Goal: Task Accomplishment & Management: Complete application form

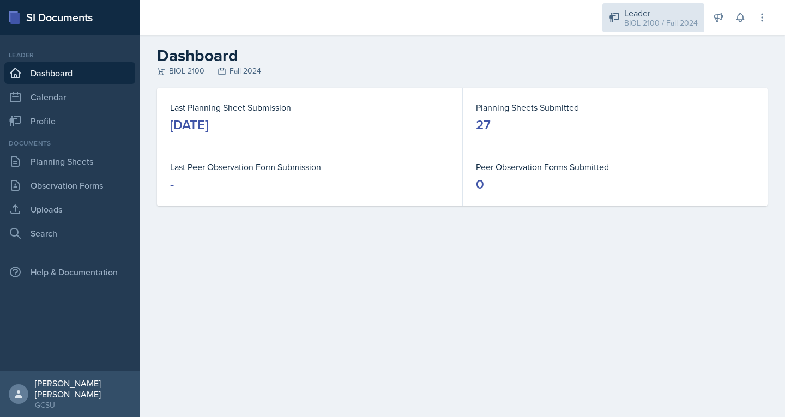
click at [630, 5] on div "Leader BIOL 2100 / Fall 2024" at bounding box center [654, 17] width 102 height 29
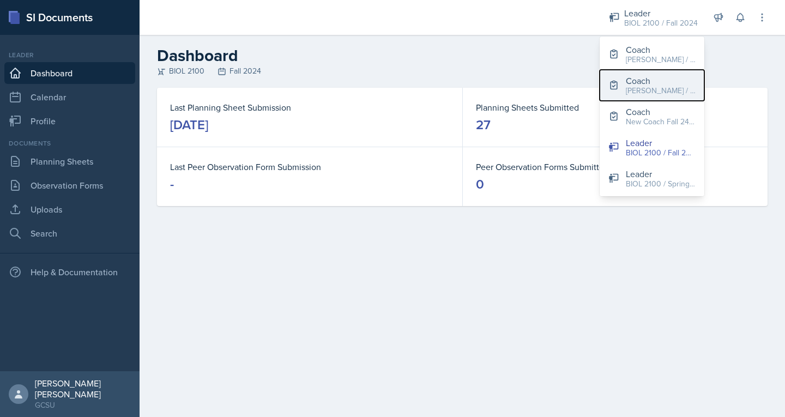
click at [643, 90] on div "[PERSON_NAME] / Fall 2025" at bounding box center [661, 90] width 70 height 11
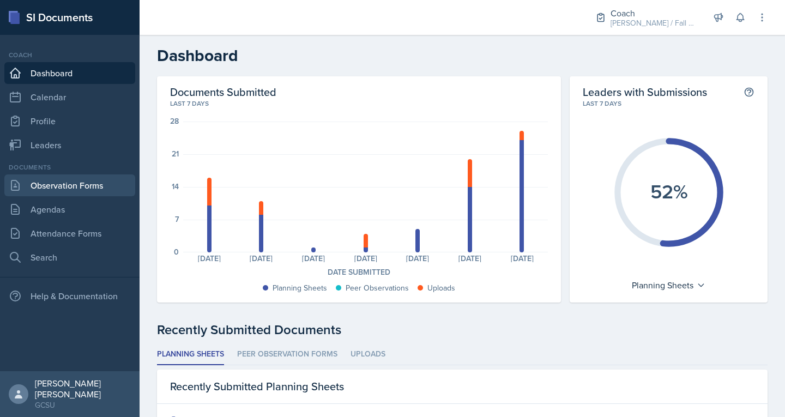
click at [98, 186] on link "Observation Forms" at bounding box center [69, 185] width 131 height 22
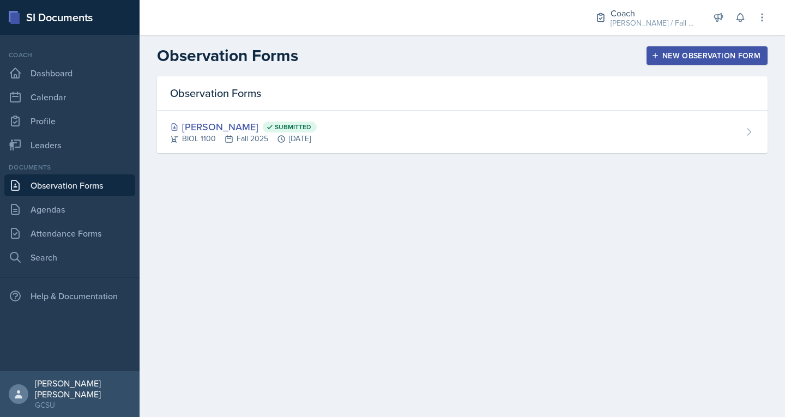
click at [701, 51] on div "New Observation Form" at bounding box center [707, 55] width 107 height 9
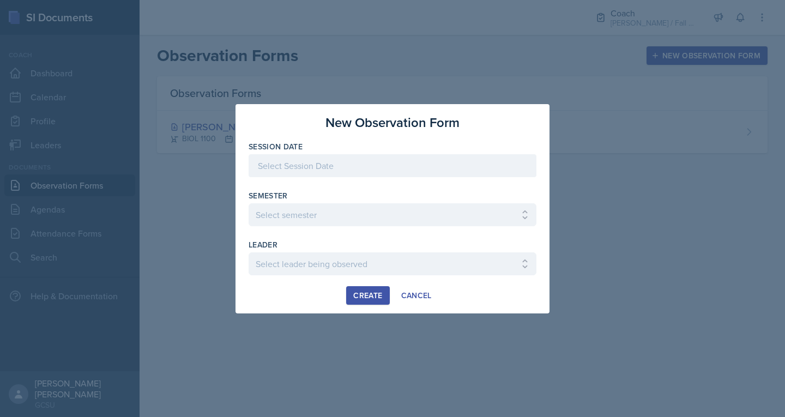
click at [324, 170] on div at bounding box center [393, 165] width 288 height 23
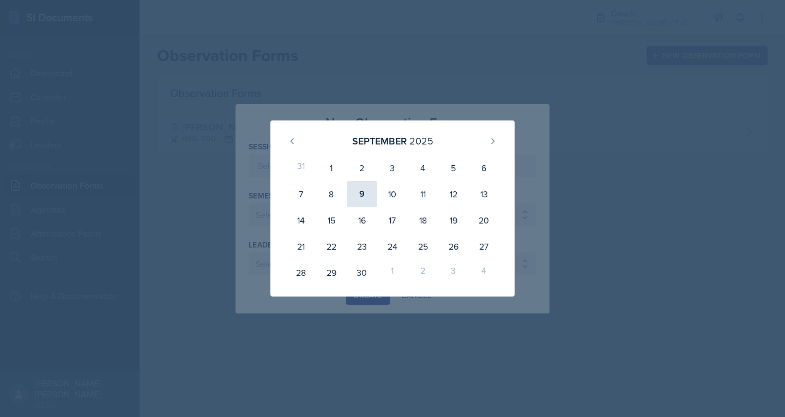
click at [360, 192] on div "9" at bounding box center [362, 194] width 31 height 26
type input "[DATE]"
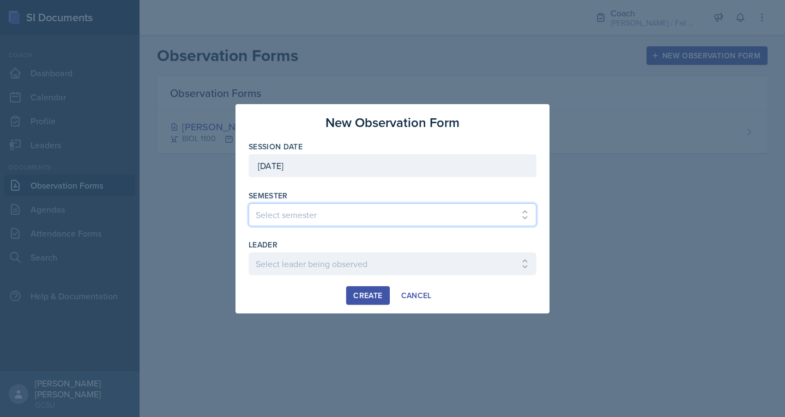
click at [308, 212] on select "Select semester All Spring 2020 Fall 2023 Spring 2019 Spring 2018 Fall 2017 Spr…" at bounding box center [393, 214] width 288 height 23
select select "986fdc3e-2246-4ffd-9cb8-78666de4ebed"
click at [249, 203] on select "Select semester All Spring 2020 Fall 2023 Spring 2019 Spring 2018 Fall 2017 Spr…" at bounding box center [393, 214] width 288 height 23
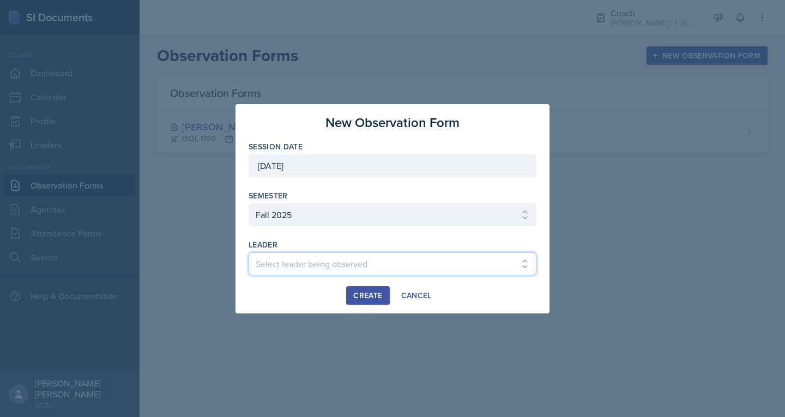
click at [292, 264] on select "Select leader being observed Anna Kroll / MATH 1113 / MAPP Ashton Mullendore / …" at bounding box center [393, 263] width 288 height 23
select select "491442c1-6e29-41bf-9f89-b887f199209f"
click at [249, 252] on select "Select leader being observed Anna Kroll / MATH 1113 / MAPP Ashton Mullendore / …" at bounding box center [393, 263] width 288 height 23
click at [358, 292] on div "Create" at bounding box center [367, 295] width 29 height 9
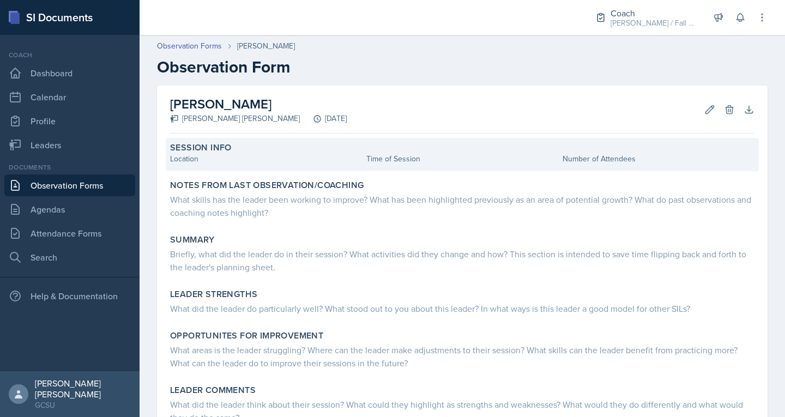
click at [221, 155] on div "Location" at bounding box center [266, 158] width 192 height 11
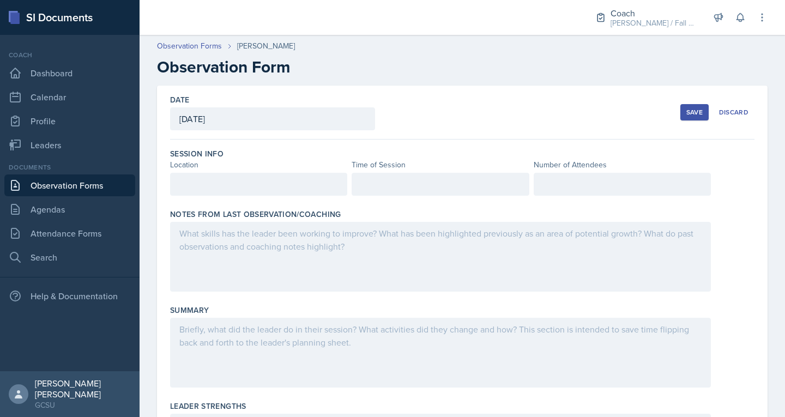
click at [204, 179] on div at bounding box center [258, 184] width 177 height 23
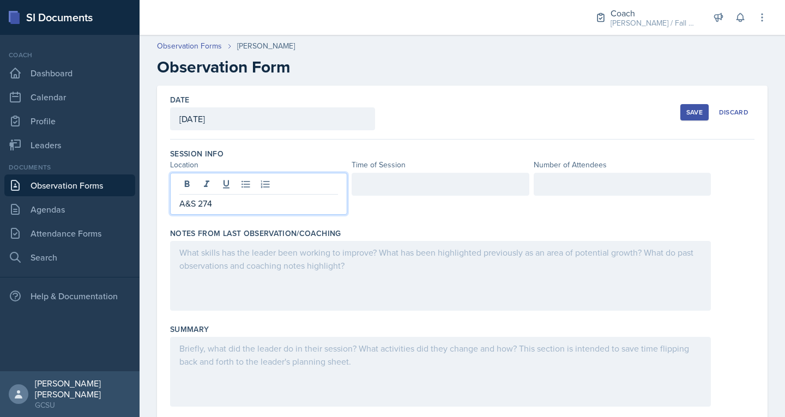
click at [378, 191] on div at bounding box center [440, 184] width 177 height 23
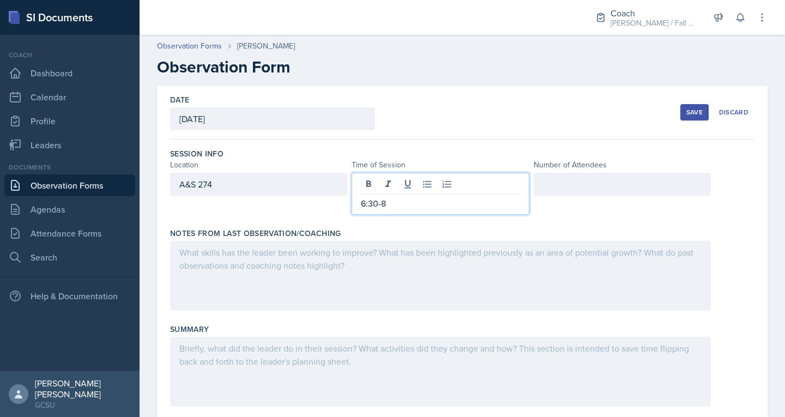
click at [596, 188] on div at bounding box center [622, 184] width 177 height 23
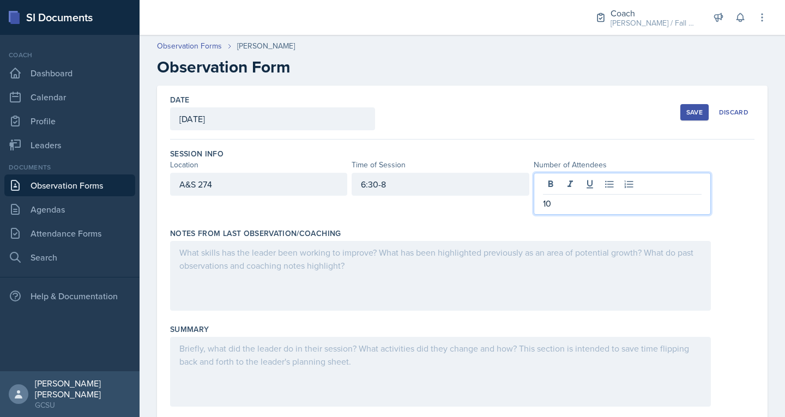
click at [544, 247] on div at bounding box center [440, 276] width 541 height 70
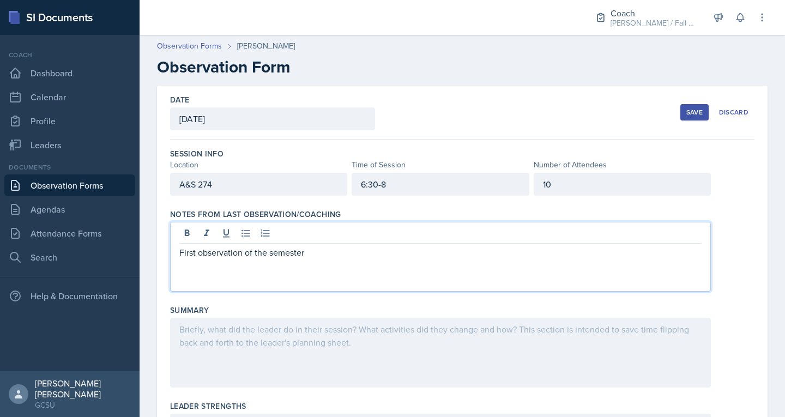
click at [289, 333] on div at bounding box center [440, 353] width 541 height 70
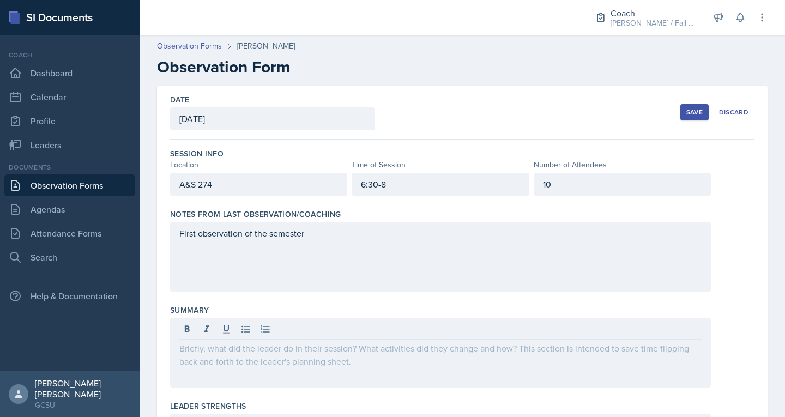
click at [550, 178] on div "10" at bounding box center [622, 184] width 177 height 23
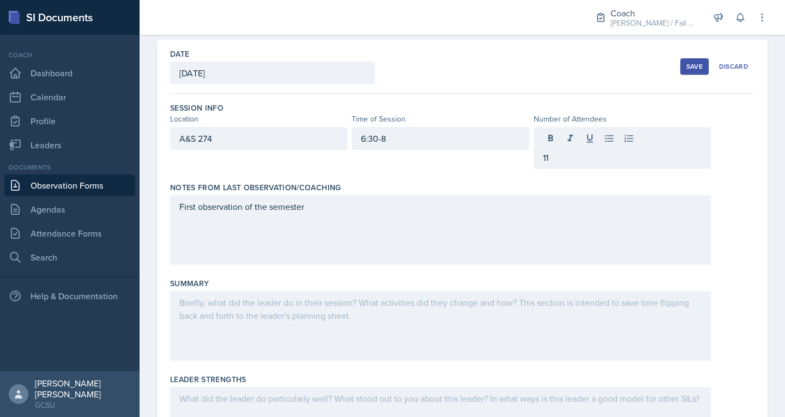
click at [372, 220] on div "First observation of the semester" at bounding box center [440, 230] width 541 height 70
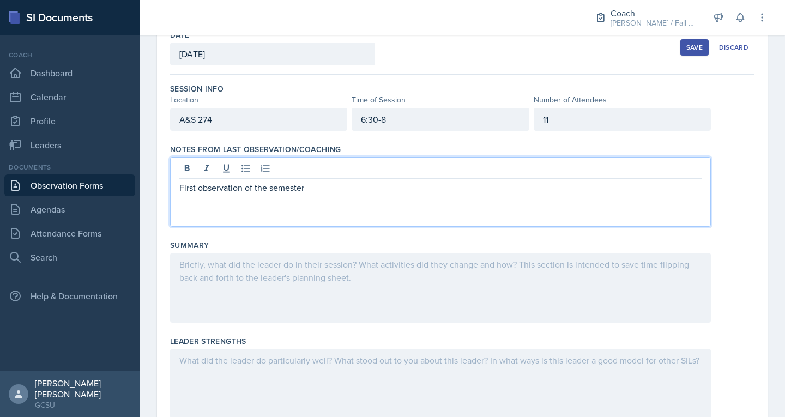
click at [283, 285] on div at bounding box center [440, 288] width 541 height 70
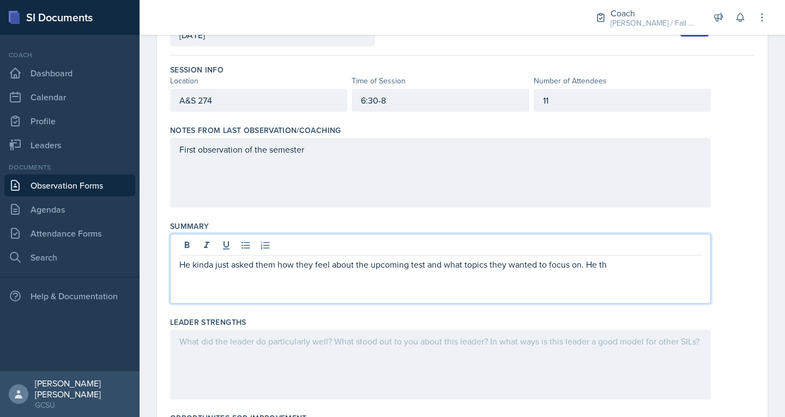
click at [179, 264] on p "He kinda just asked them how they feel about the upcoming test and what topics …" at bounding box center [440, 264] width 522 height 13
click at [190, 264] on p "He kinda just asked them how they feel about the upcoming test and what topics …" at bounding box center [440, 264] width 522 height 13
click at [295, 266] on p "He opened by kinda just asked them how they feel about the upcoming test and wh…" at bounding box center [440, 264] width 522 height 13
click at [654, 269] on p "He opened by kinda just asking them how they feel about the upcoming test and w…" at bounding box center [440, 264] width 522 height 13
click at [695, 265] on p "He opened by kinda just asking them how they feel about the upcoming test and w…" at bounding box center [440, 271] width 522 height 26
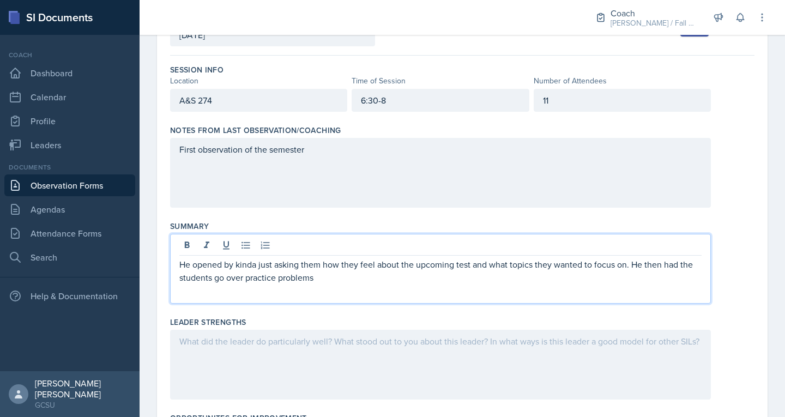
click at [324, 279] on p "He opened by kinda just asking them how they feel about the upcoming test and w…" at bounding box center [440, 271] width 522 height 26
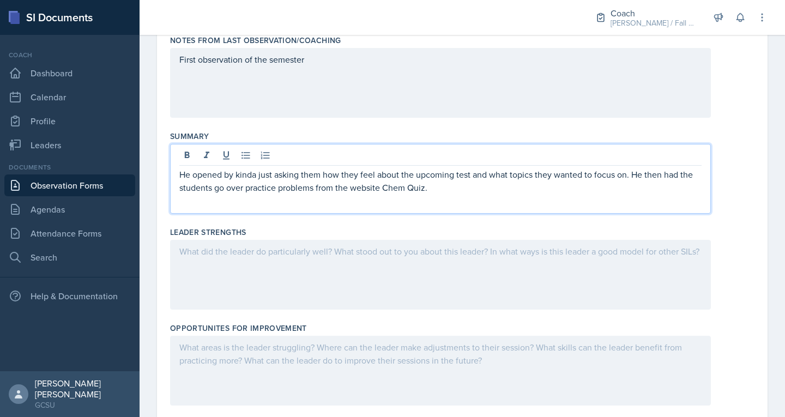
click at [324, 279] on div at bounding box center [440, 275] width 541 height 70
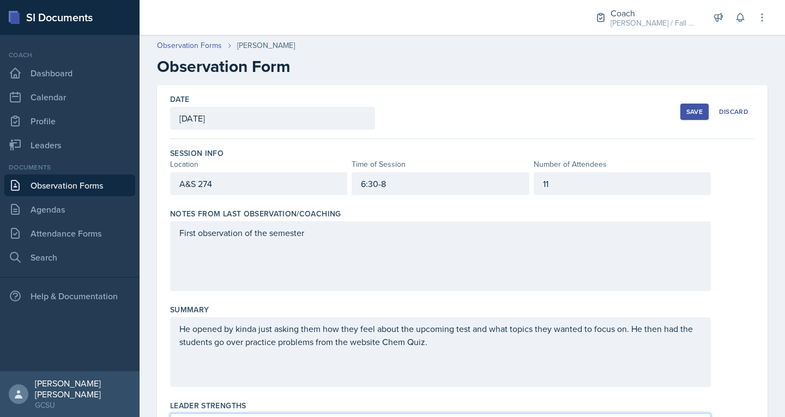
scroll to position [0, 0]
click at [593, 186] on div "11" at bounding box center [622, 184] width 177 height 23
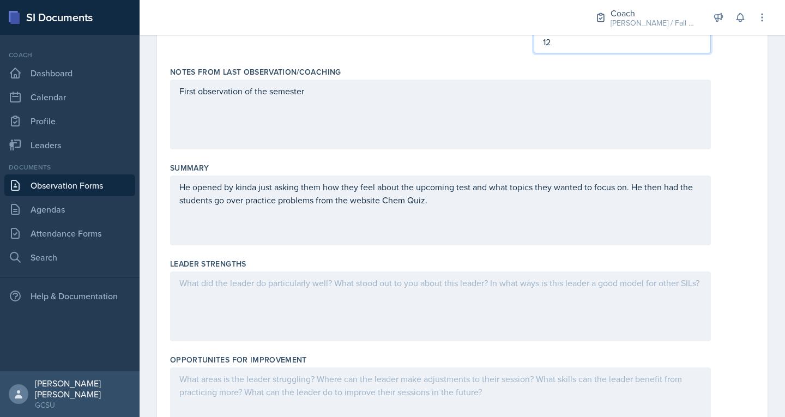
scroll to position [162, 0]
click at [454, 203] on p "He opened by kinda just asking them how they feel about the upcoming test and w…" at bounding box center [440, 193] width 522 height 26
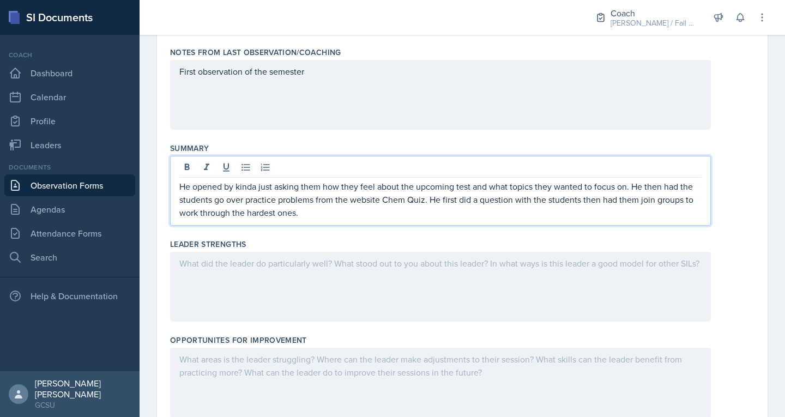
click at [359, 267] on div at bounding box center [440, 287] width 541 height 70
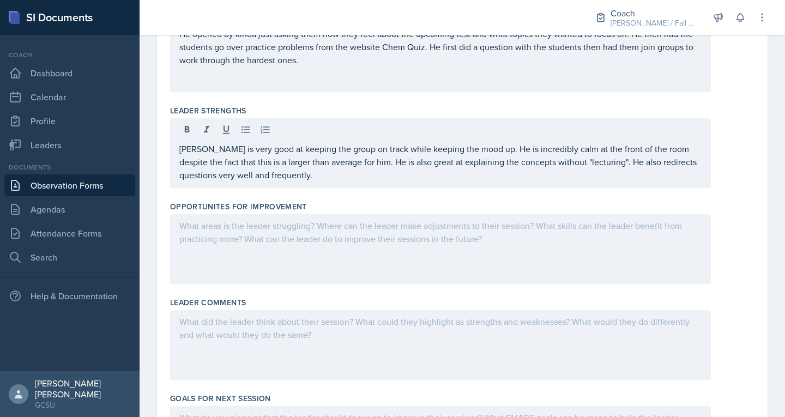
click at [295, 240] on div at bounding box center [440, 249] width 541 height 70
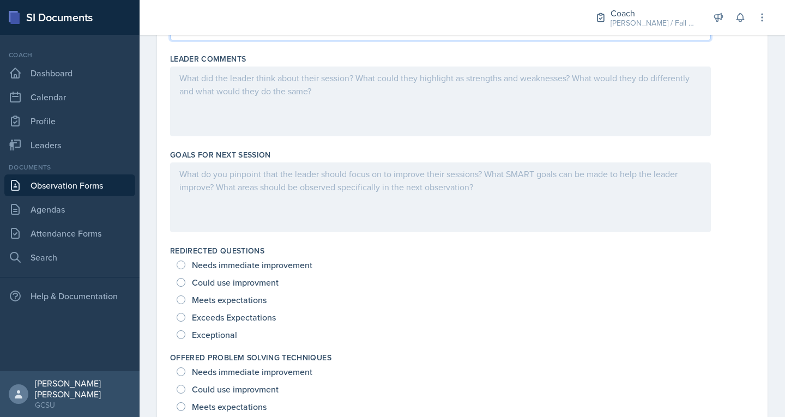
scroll to position [545, 0]
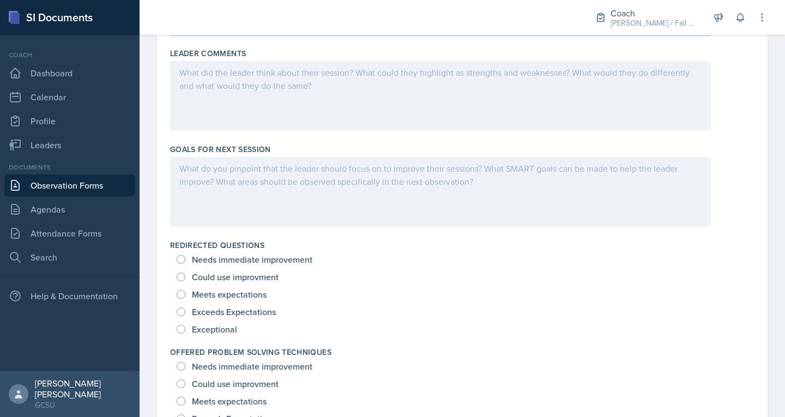
click at [224, 317] on span "Exceeds Expectations" at bounding box center [234, 311] width 84 height 11
click at [185, 316] on input "Exceeds Expectations" at bounding box center [181, 312] width 9 height 9
radio input "true"
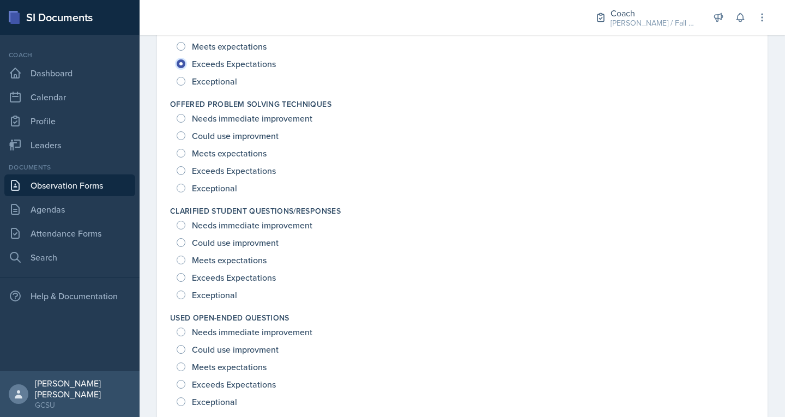
scroll to position [795, 0]
click at [203, 182] on span "Exceptional" at bounding box center [214, 186] width 45 height 11
click at [185, 182] on input "Exceptional" at bounding box center [181, 186] width 9 height 9
radio input "true"
click at [217, 292] on span "Exceptional" at bounding box center [214, 293] width 45 height 11
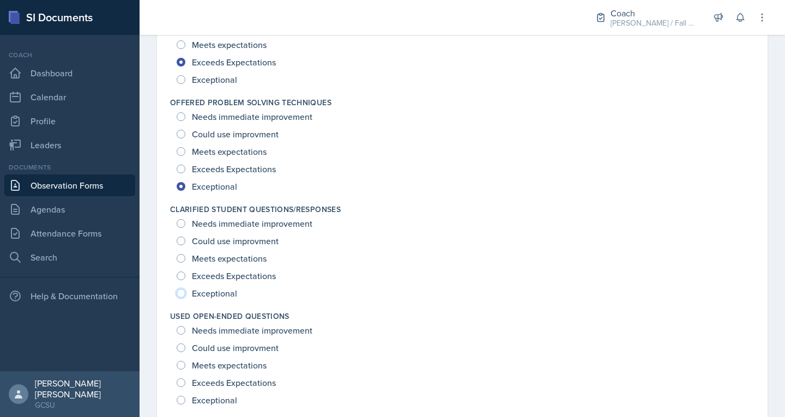
click at [185, 292] on input "Exceptional" at bounding box center [181, 293] width 9 height 9
radio input "true"
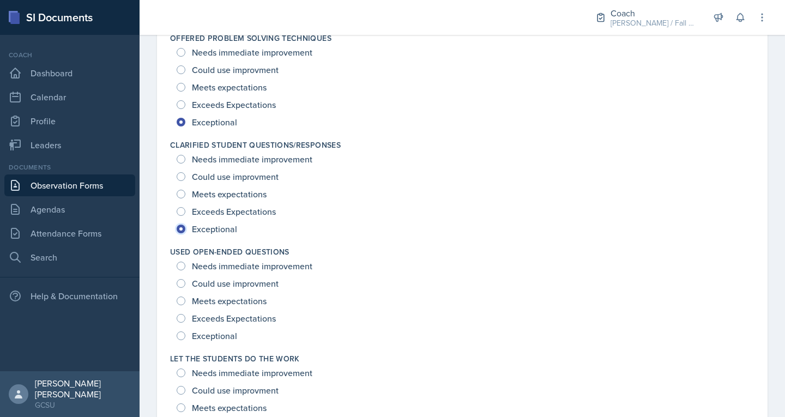
scroll to position [859, 0]
click at [213, 320] on span "Exceeds Expectations" at bounding box center [234, 317] width 84 height 11
click at [185, 320] on input "Exceeds Expectations" at bounding box center [181, 318] width 9 height 9
radio input "true"
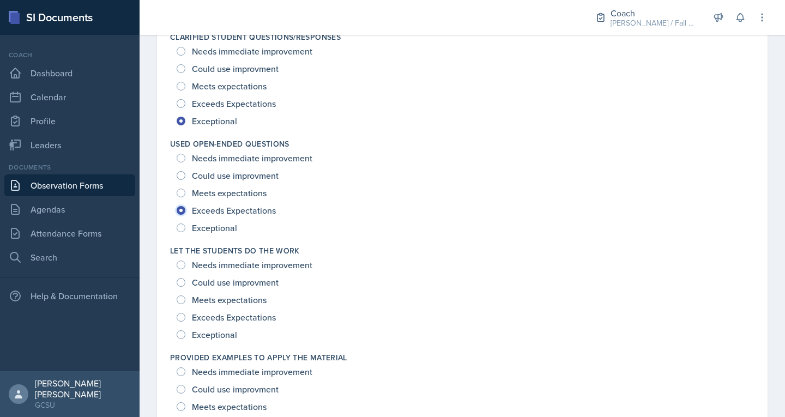
scroll to position [968, 0]
click at [215, 315] on span "Exceeds Expectations" at bounding box center [234, 315] width 84 height 11
click at [185, 315] on input "Exceeds Expectations" at bounding box center [181, 315] width 9 height 9
radio input "true"
click at [215, 332] on span "Exceptional" at bounding box center [214, 333] width 45 height 11
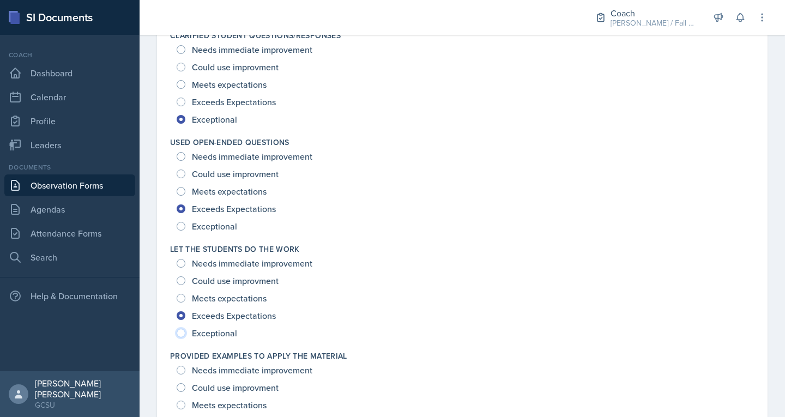
click at [185, 332] on input "Exceptional" at bounding box center [181, 333] width 9 height 9
radio input "true"
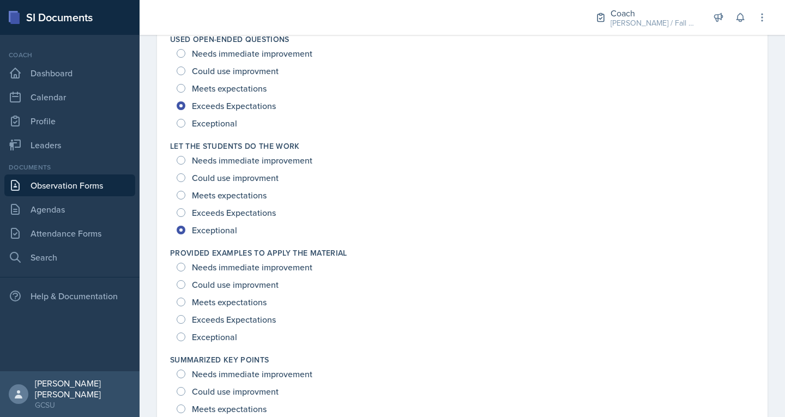
click at [218, 340] on span "Exceptional" at bounding box center [214, 337] width 45 height 11
click at [185, 340] on input "Exceptional" at bounding box center [181, 337] width 9 height 9
radio input "true"
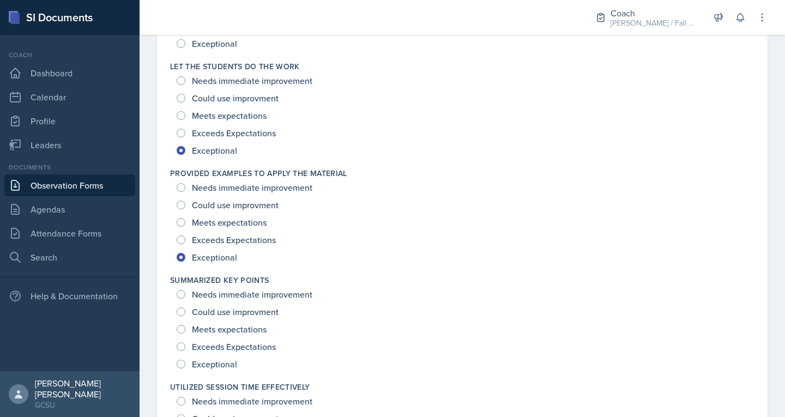
click at [218, 340] on div "Exceeds Expectations" at bounding box center [227, 346] width 101 height 17
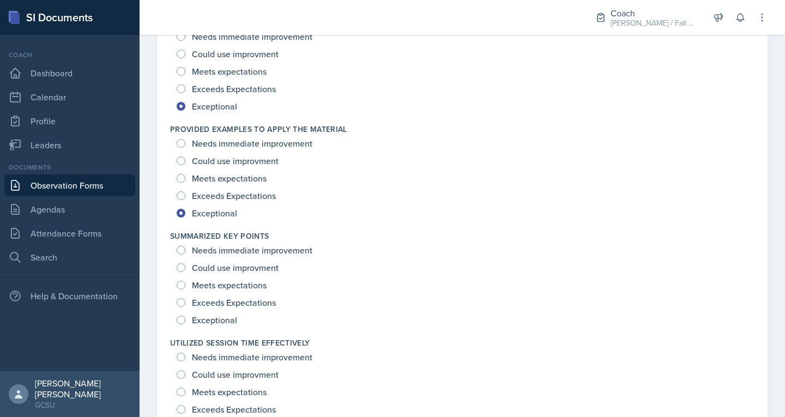
scroll to position [1196, 0]
click at [227, 296] on div "Exceeds Expectations" at bounding box center [227, 301] width 101 height 17
click at [199, 300] on span "Exceeds Expectations" at bounding box center [234, 302] width 84 height 11
click at [185, 300] on input "Exceeds Expectations" at bounding box center [181, 302] width 9 height 9
radio input "true"
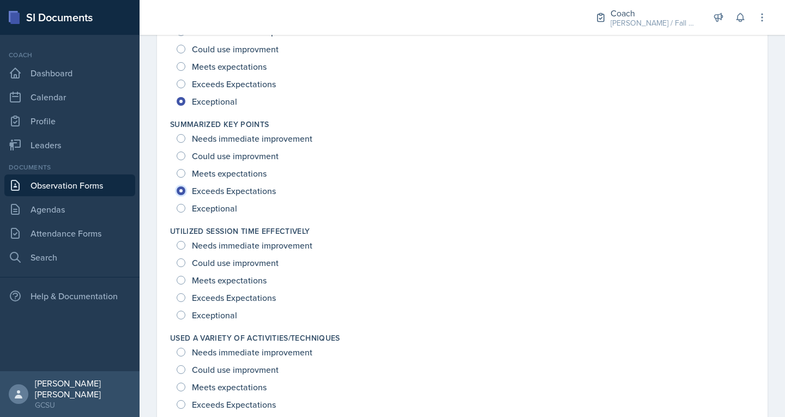
scroll to position [1308, 0]
click at [206, 311] on span "Exceptional" at bounding box center [214, 314] width 45 height 11
click at [185, 311] on input "Exceptional" at bounding box center [181, 314] width 9 height 9
radio input "true"
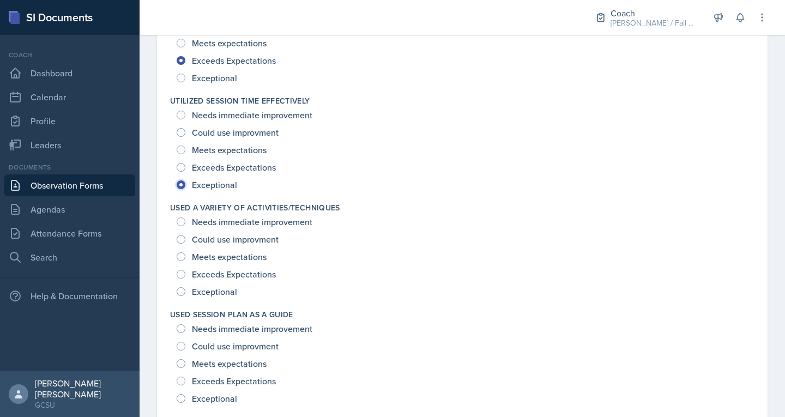
scroll to position [1443, 0]
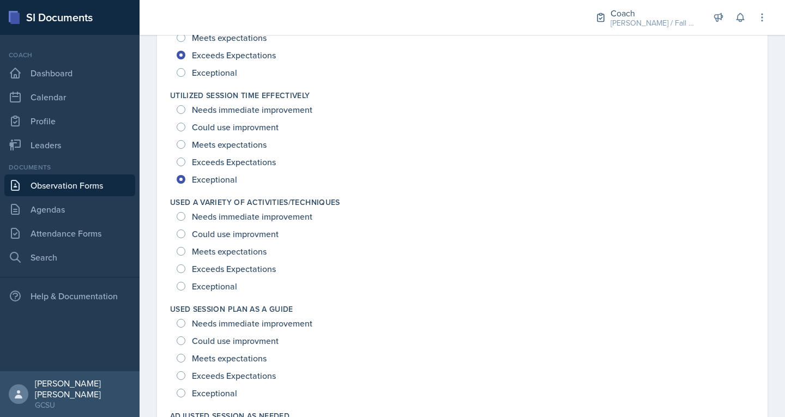
click at [213, 251] on span "Meets expectations" at bounding box center [229, 251] width 75 height 11
click at [185, 251] on input "Meets expectations" at bounding box center [181, 251] width 9 height 9
radio input "true"
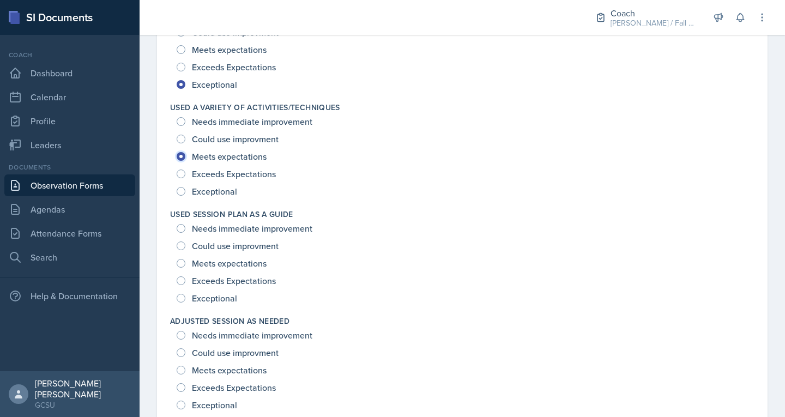
scroll to position [1540, 0]
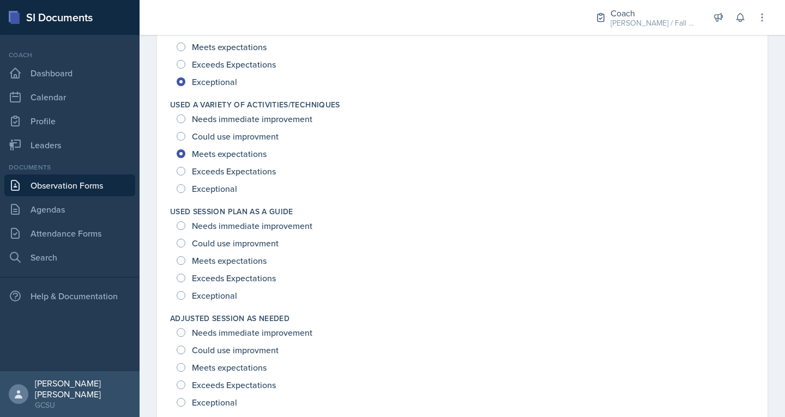
click at [202, 295] on span "Exceptional" at bounding box center [214, 295] width 45 height 11
click at [185, 295] on input "Exceptional" at bounding box center [181, 295] width 9 height 9
radio input "true"
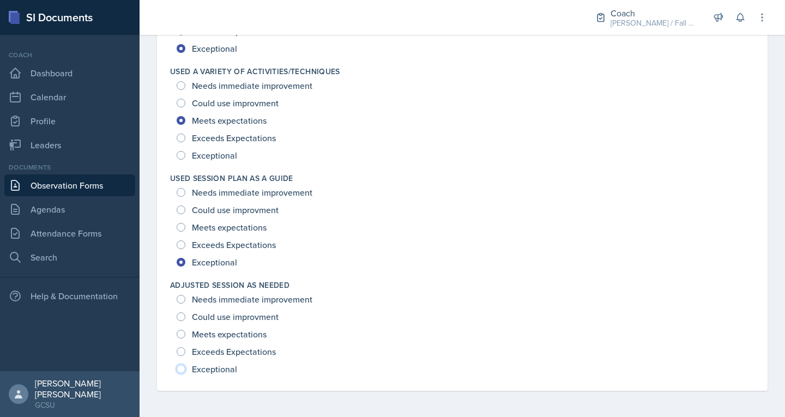
click at [178, 365] on input "Exceptional" at bounding box center [181, 369] width 9 height 9
radio input "true"
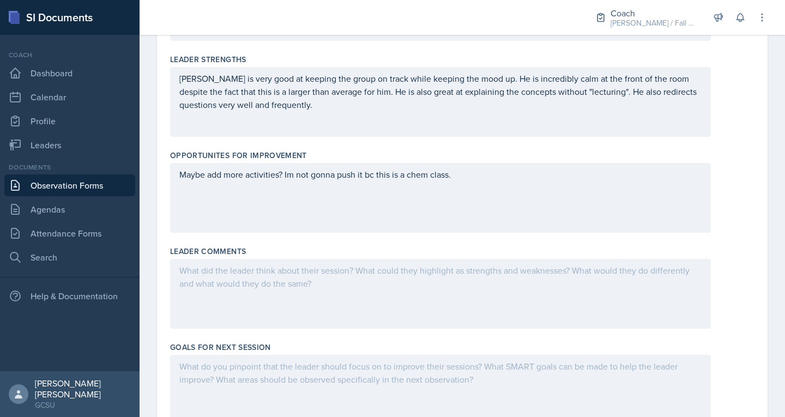
click at [215, 362] on p at bounding box center [440, 366] width 522 height 13
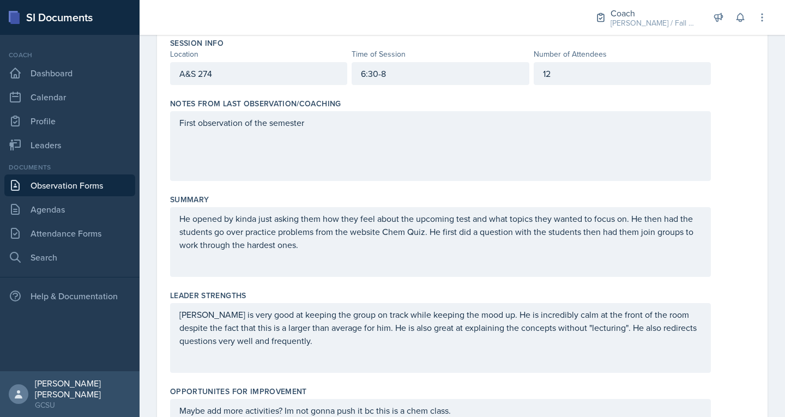
scroll to position [0, 0]
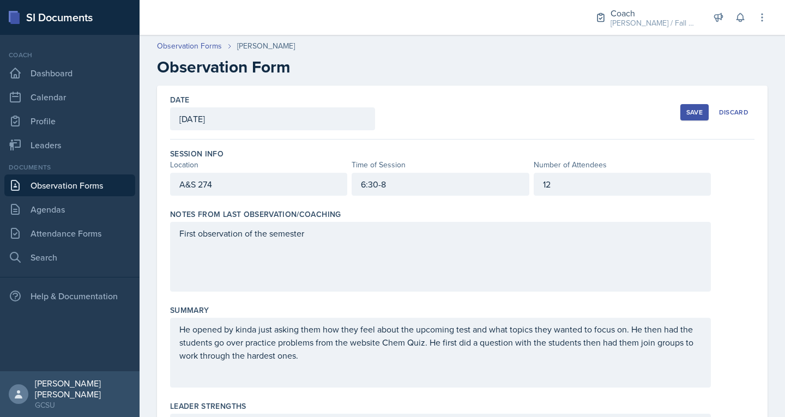
click at [687, 112] on div "Save" at bounding box center [695, 112] width 16 height 9
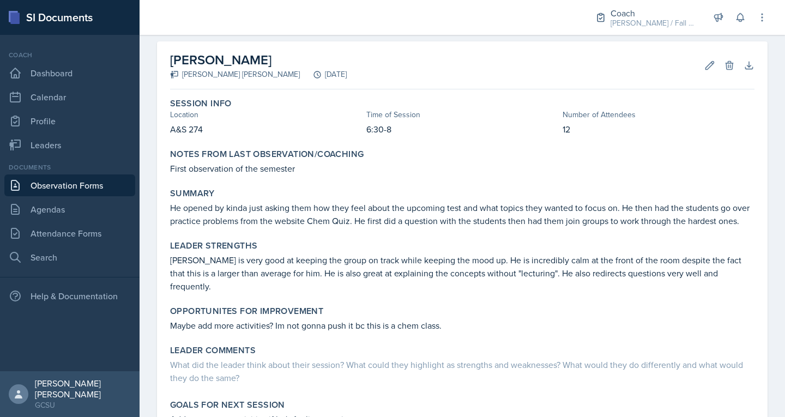
scroll to position [45, 0]
click at [705, 67] on icon at bounding box center [710, 64] width 11 height 11
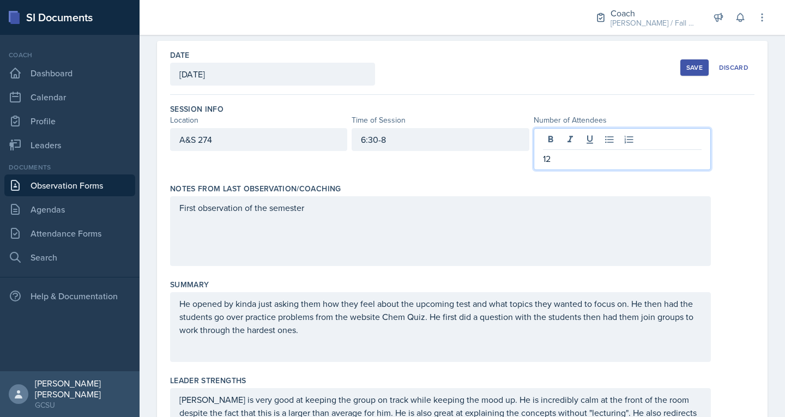
click at [568, 136] on div "12" at bounding box center [622, 149] width 177 height 42
click at [687, 70] on div "Save" at bounding box center [695, 67] width 16 height 9
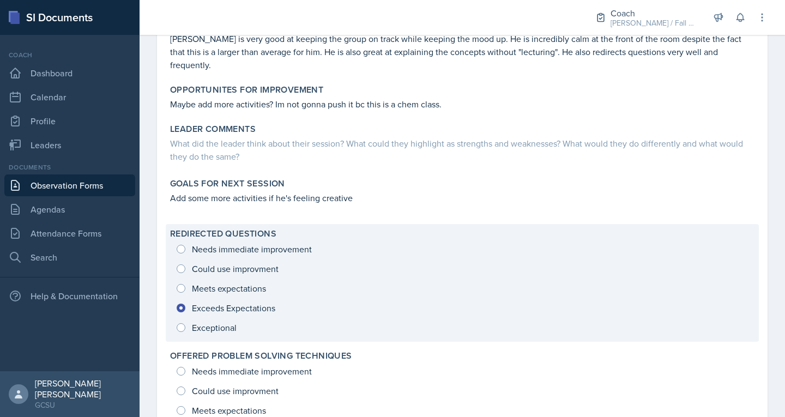
scroll to position [266, 0]
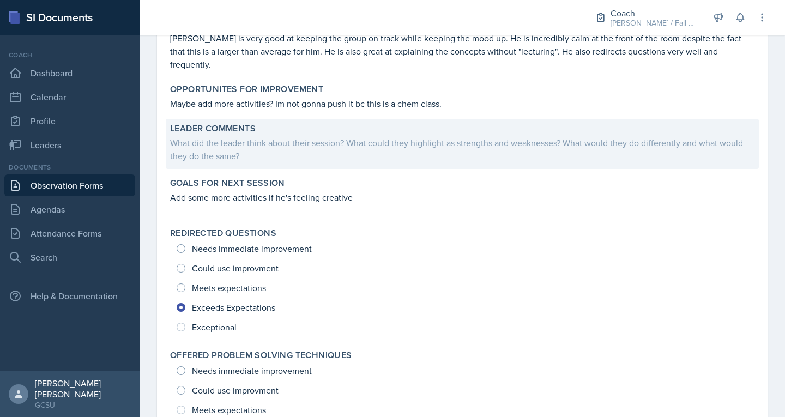
click at [238, 125] on label "Leader Comments" at bounding box center [213, 128] width 86 height 11
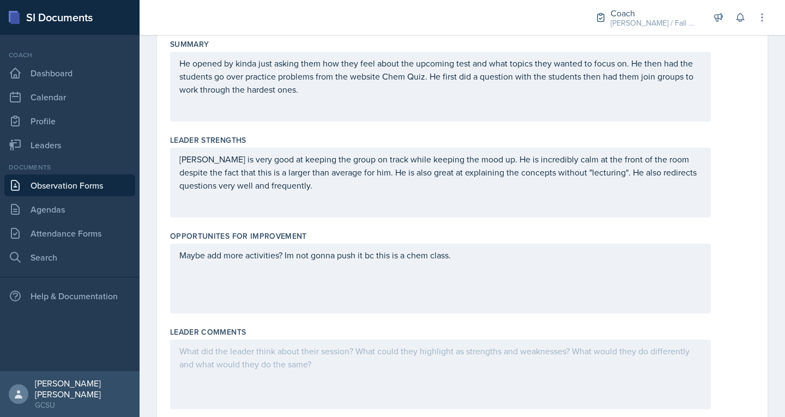
click at [231, 368] on div at bounding box center [440, 375] width 541 height 70
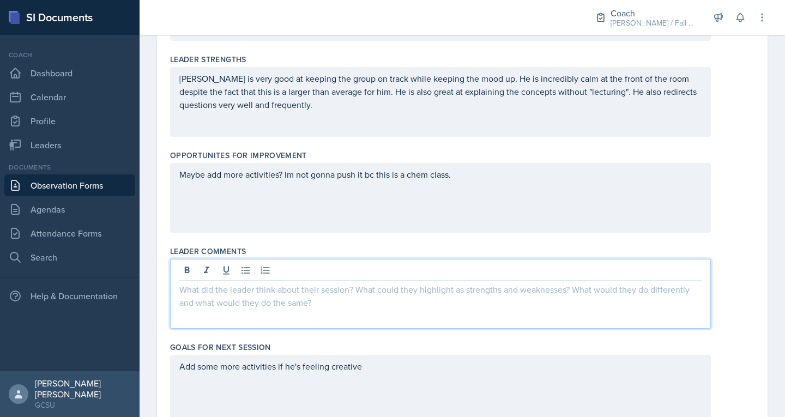
scroll to position [347, 0]
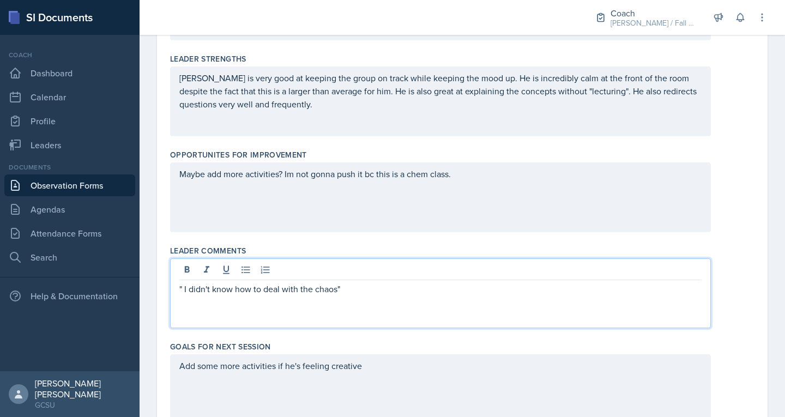
click at [185, 293] on p "" I didn't know how to deal with the chaos"" at bounding box center [440, 288] width 522 height 13
click at [393, 298] on div ""I didn't know how to deal with the chaos"" at bounding box center [440, 293] width 541 height 70
click at [354, 288] on p ""I didn't know how to deal with the chaos"" at bounding box center [440, 288] width 522 height 13
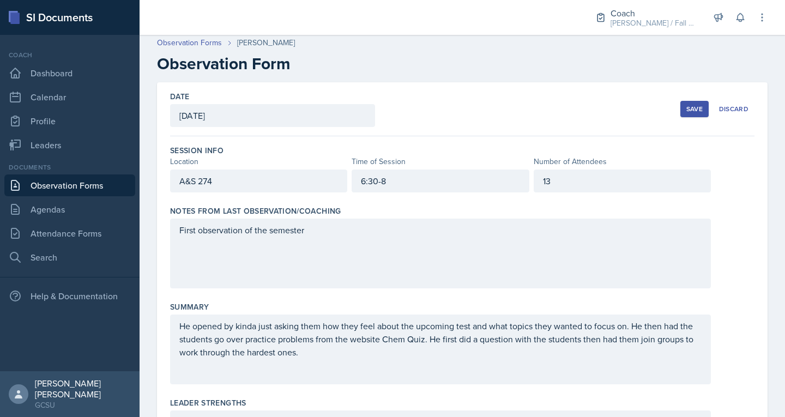
scroll to position [0, 0]
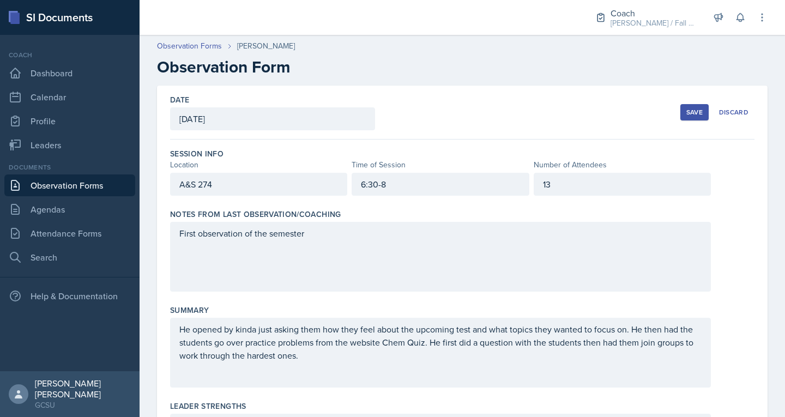
click at [687, 112] on div "Save" at bounding box center [695, 112] width 16 height 9
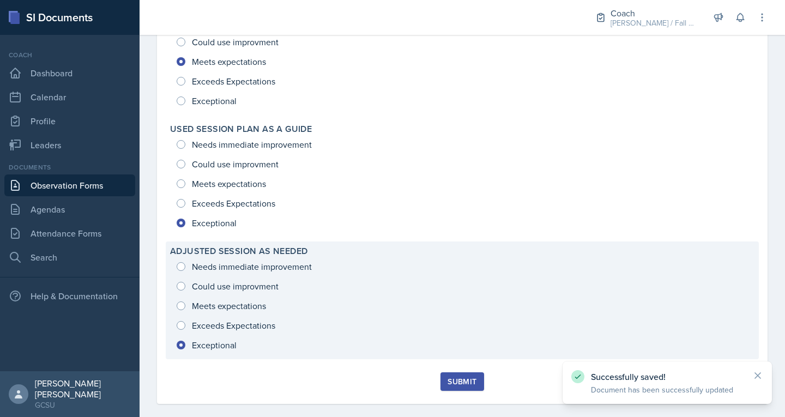
scroll to position [1467, 0]
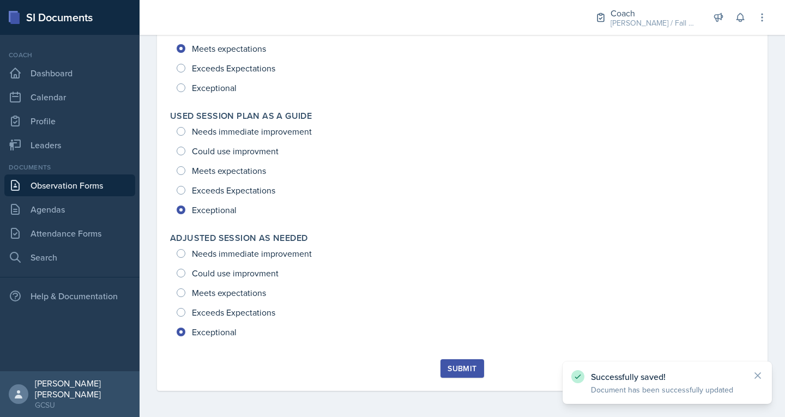
click at [455, 368] on div "Submit" at bounding box center [462, 368] width 29 height 9
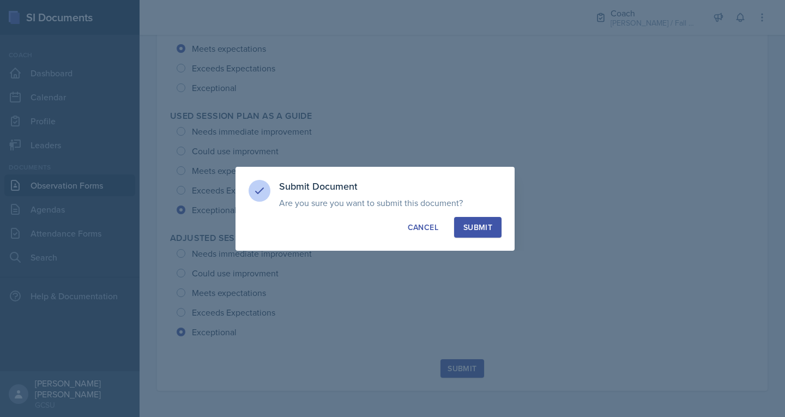
click at [473, 232] on div "Submit" at bounding box center [478, 227] width 29 height 11
radio input "true"
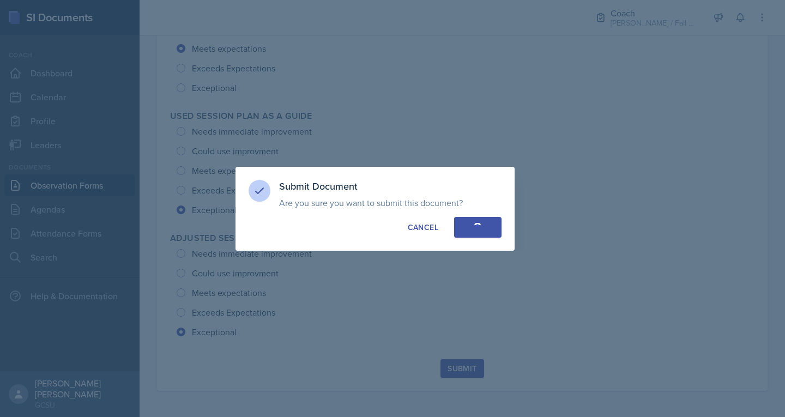
radio input "true"
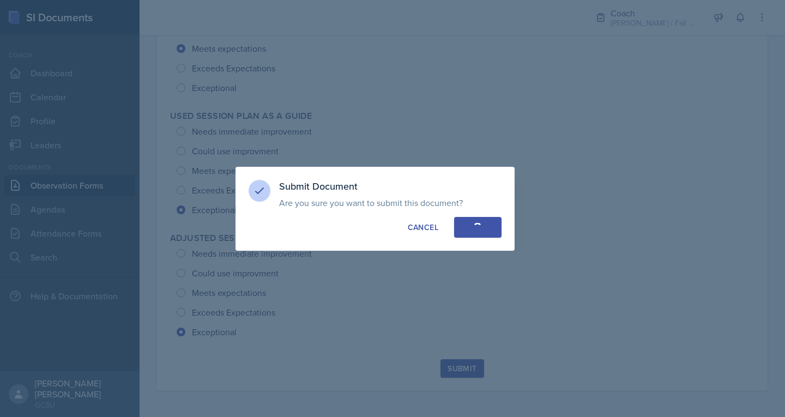
radio input "true"
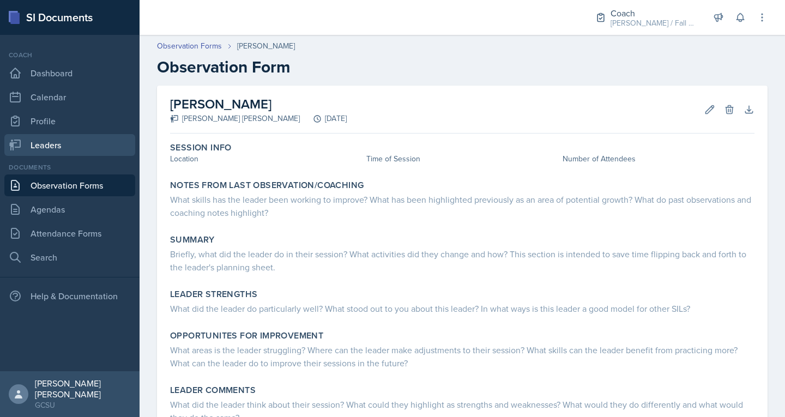
click at [55, 142] on link "Leaders" at bounding box center [69, 145] width 131 height 22
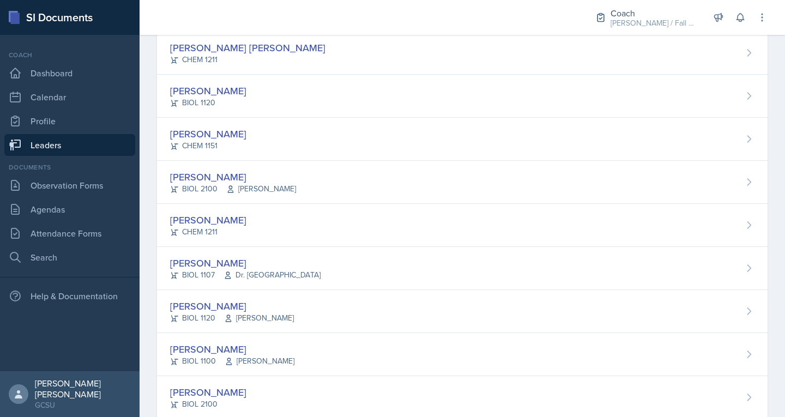
scroll to position [282, 0]
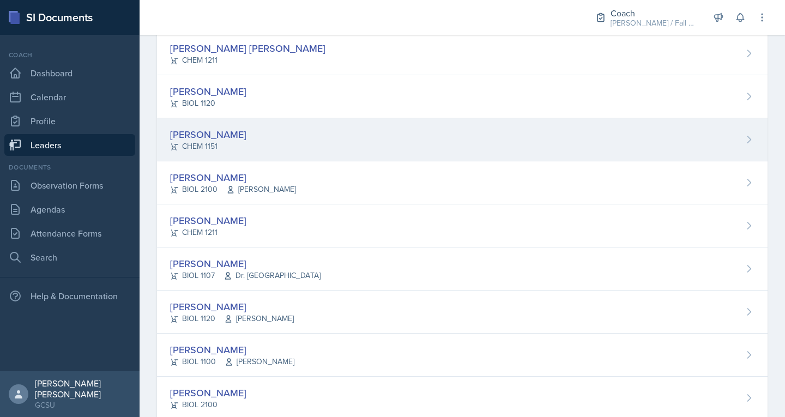
click at [212, 143] on div "CHEM 1151" at bounding box center [208, 146] width 76 height 11
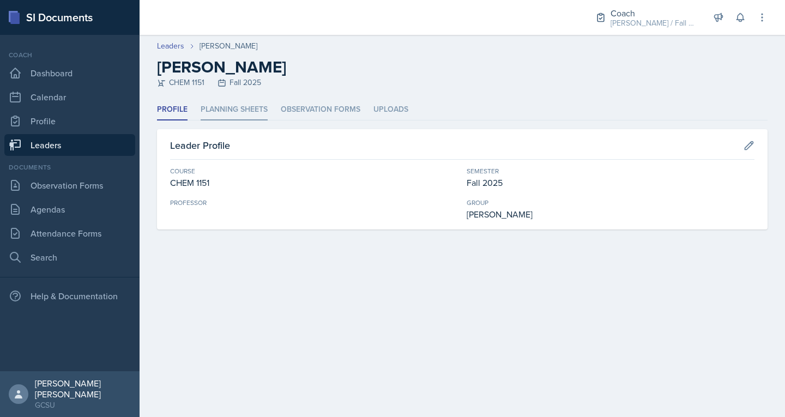
click at [246, 112] on li "Planning Sheets" at bounding box center [234, 109] width 67 height 21
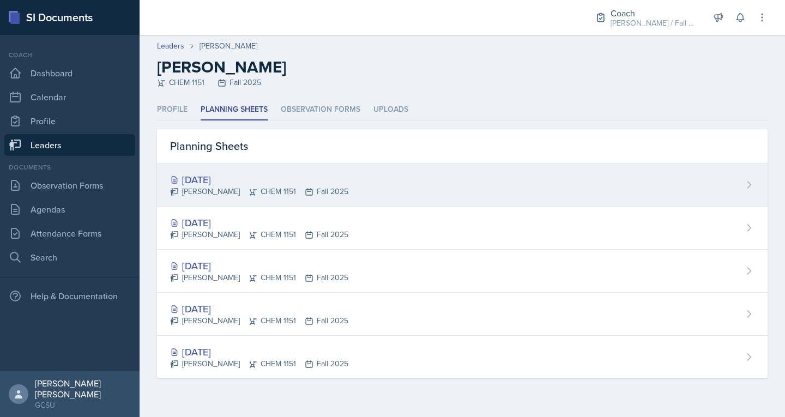
click at [227, 173] on div "[DATE]" at bounding box center [259, 179] width 178 height 15
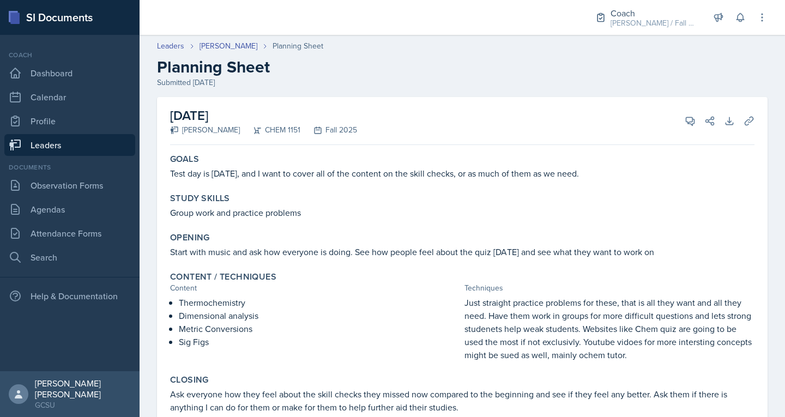
scroll to position [67, 0]
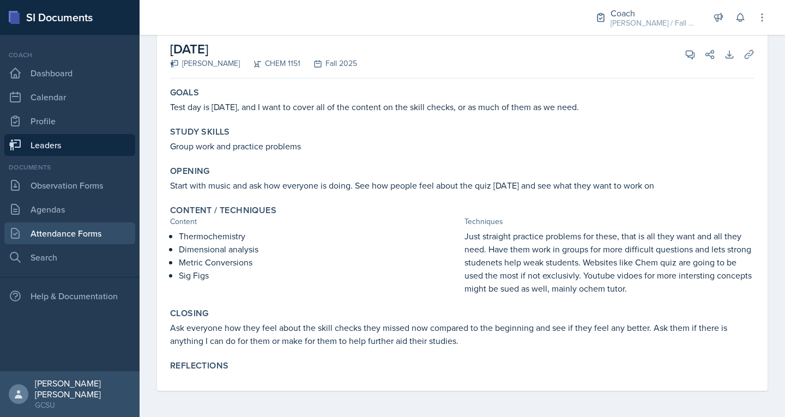
click at [79, 229] on link "Attendance Forms" at bounding box center [69, 233] width 131 height 22
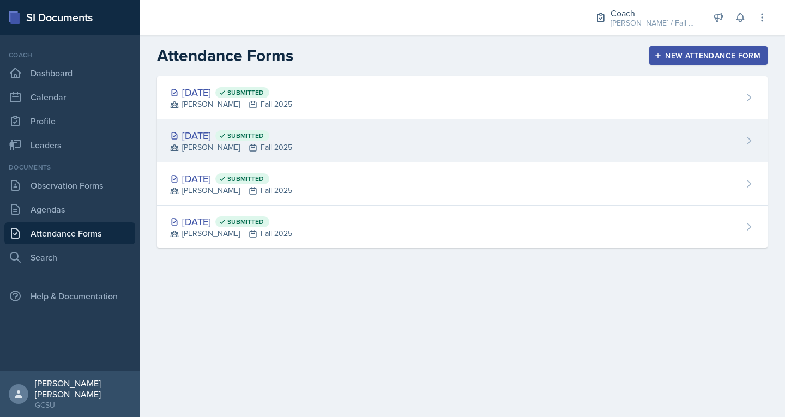
click at [231, 144] on div "[PERSON_NAME] Fall 2025" at bounding box center [231, 147] width 122 height 11
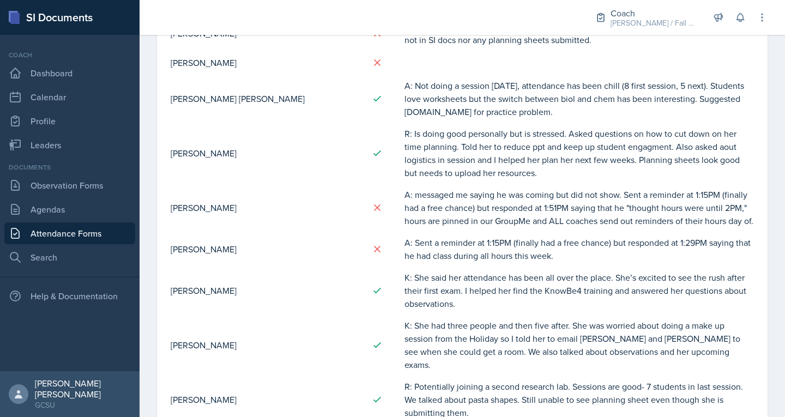
scroll to position [221, 0]
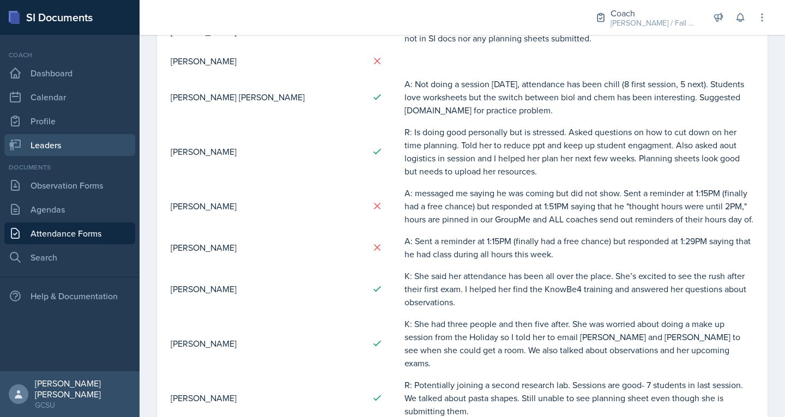
click at [36, 142] on link "Leaders" at bounding box center [69, 145] width 131 height 22
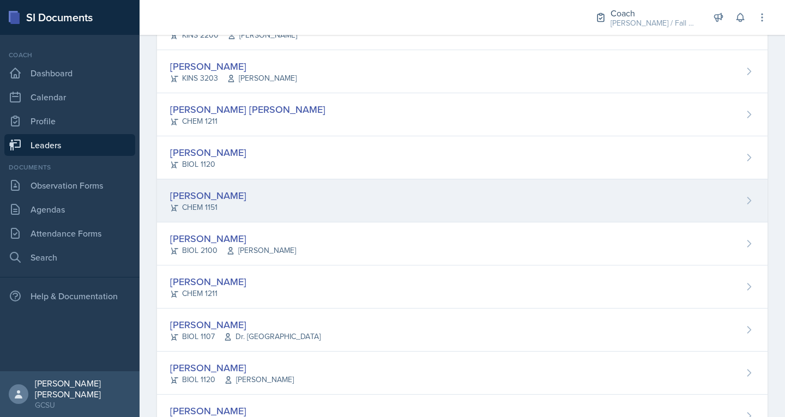
click at [206, 195] on div "[PERSON_NAME]" at bounding box center [208, 195] width 76 height 15
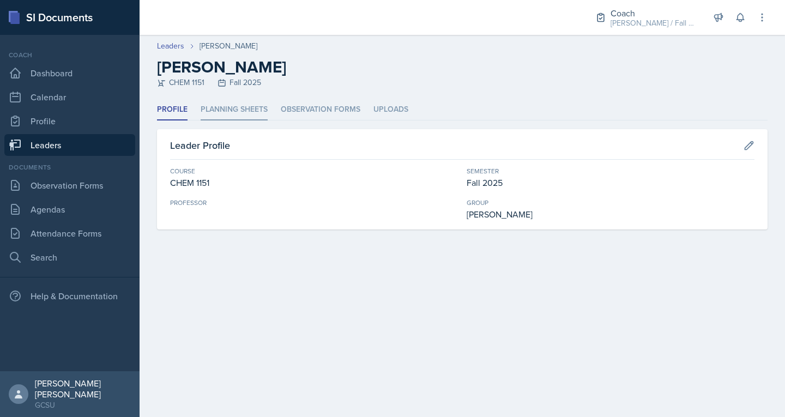
click at [222, 107] on li "Planning Sheets" at bounding box center [234, 109] width 67 height 21
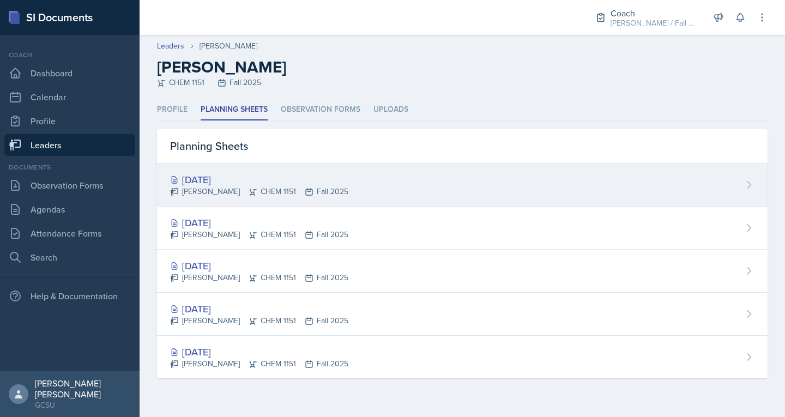
click at [221, 178] on div "[DATE]" at bounding box center [259, 179] width 178 height 15
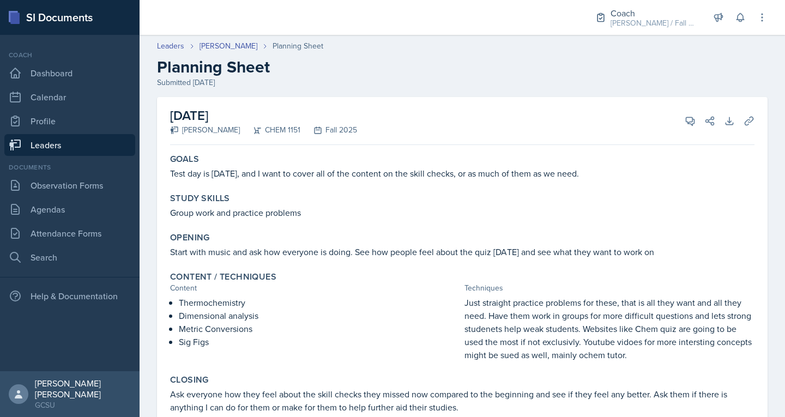
scroll to position [67, 0]
